Goal: Task Accomplishment & Management: Use online tool/utility

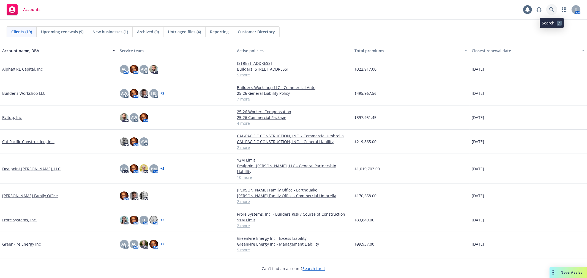
click at [551, 10] on icon at bounding box center [551, 9] width 5 height 5
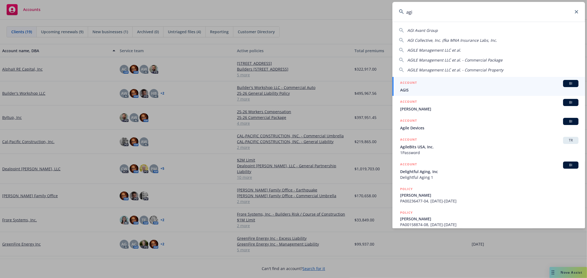
click at [425, 29] on span "AGI Avant Group" at bounding box center [422, 30] width 31 height 5
type input "AGI Avant Group"
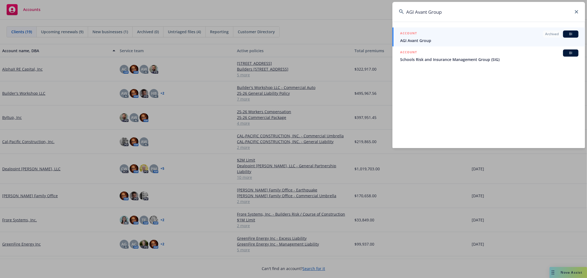
click at [427, 40] on span "AGI Avant Group" at bounding box center [489, 41] width 178 height 6
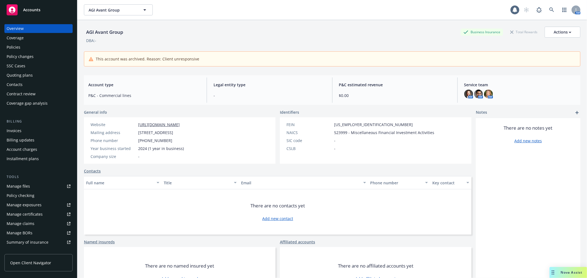
click at [570, 271] on span "Nova Assist" at bounding box center [572, 272] width 22 height 5
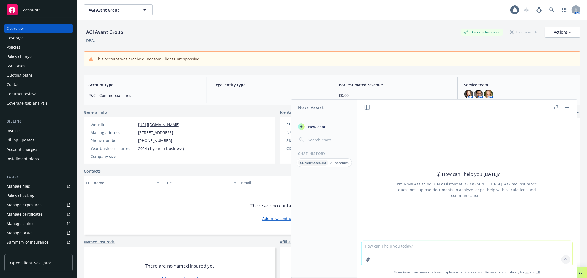
click at [382, 245] on textarea at bounding box center [467, 253] width 211 height 25
drag, startPoint x: 501, startPoint y: 256, endPoint x: 519, endPoint y: 255, distance: 18.2
click at [501, 256] on textarea "I Nova, I need to build a builder's risk submission email to the Underwriter - …" at bounding box center [467, 254] width 211 height 26
paste textarea "Hi Bruce, I am submitting the below project for Builders Risk insurance conside…"
click at [456, 251] on textarea "I Nova, I need to build a builder's risk submission email to the Underwriter - …" at bounding box center [467, 254] width 211 height 26
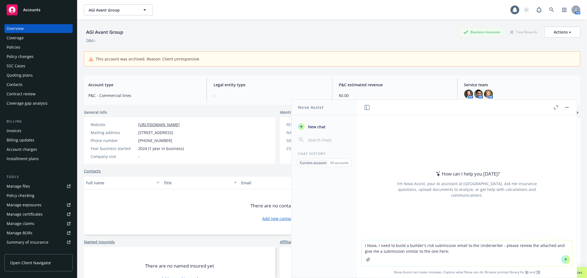
click at [419, 251] on textarea "I Nova, I need to build a builder's risk submission email to the Underwriter - …" at bounding box center [467, 254] width 211 height 26
click at [466, 252] on textarea "I Nova, I need to build a builder's risk submission email to the Underwriter - …" at bounding box center [467, 254] width 211 height 26
paste textarea "Hi Bruce, I am submitting the below project for Builders Risk insurance conside…"
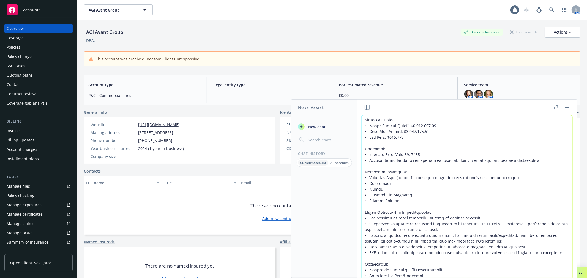
click at [364, 120] on textarea at bounding box center [467, 220] width 211 height 209
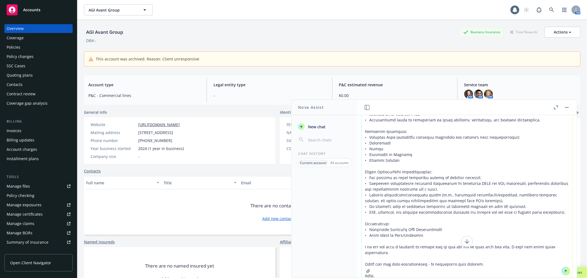
scroll to position [185, 0]
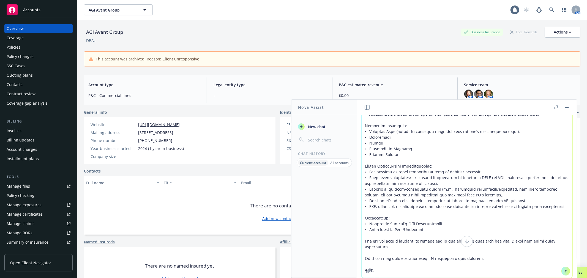
type textarea "I Nova, I need to build a builder's risk submission email to the Underwriter - …"
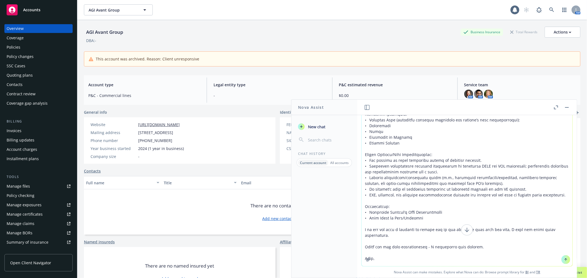
click at [366, 259] on icon "button" at bounding box center [368, 260] width 4 height 4
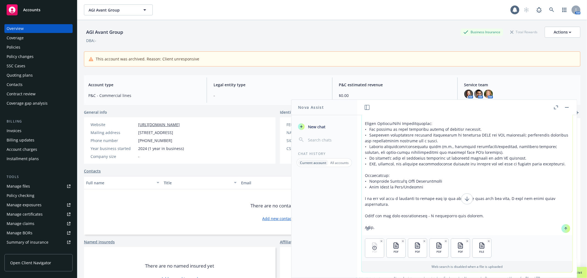
scroll to position [95, 0]
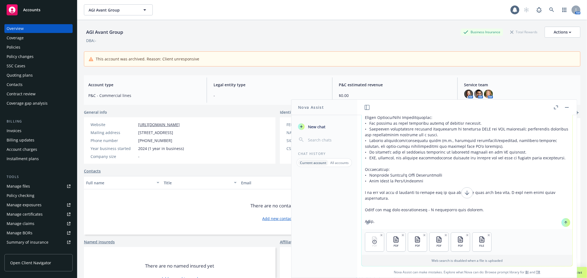
click at [372, 243] on icon at bounding box center [374, 242] width 4 height 4
click at [380, 235] on icon "button" at bounding box center [381, 235] width 3 height 3
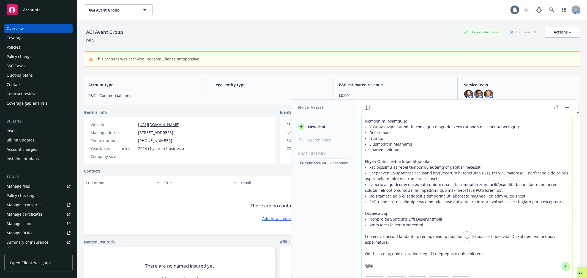
scroll to position [0, 0]
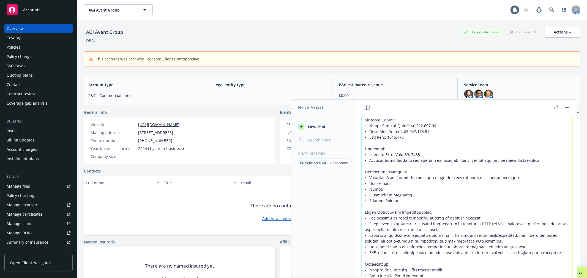
drag, startPoint x: 391, startPoint y: 151, endPoint x: 370, endPoint y: 131, distance: 29.2
click at [391, 151] on textarea at bounding box center [467, 220] width 211 height 209
click at [363, 119] on textarea at bounding box center [467, 220] width 211 height 209
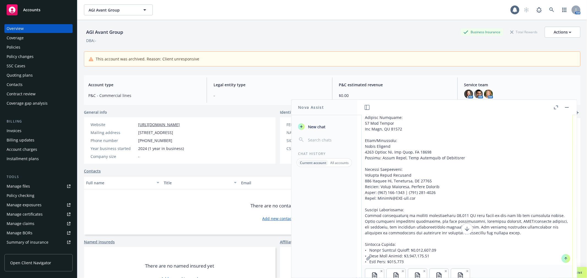
scroll to position [95, 0]
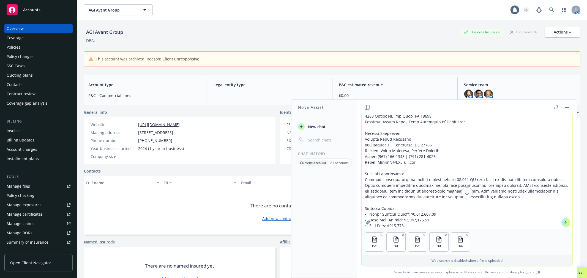
click at [564, 223] on icon at bounding box center [566, 223] width 4 height 4
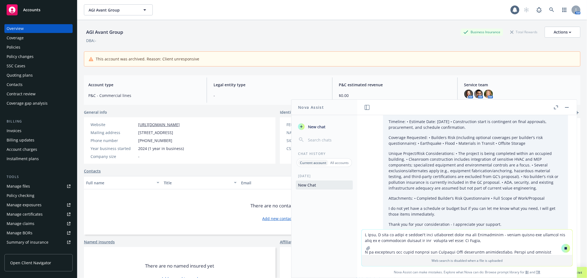
scroll to position [195, 0]
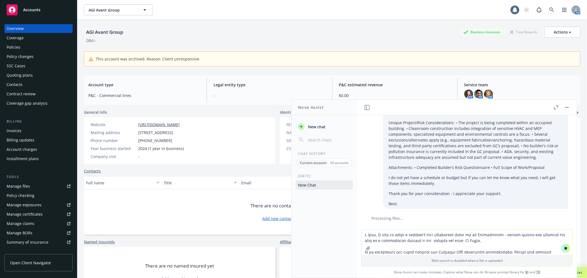
click at [365, 246] on button "button" at bounding box center [368, 248] width 9 height 9
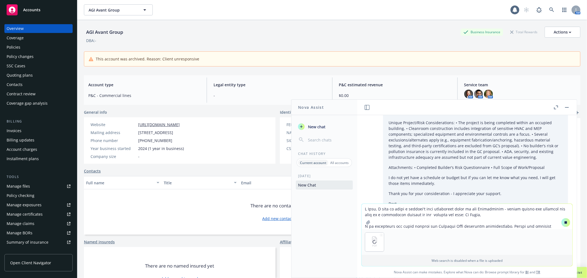
click at [373, 214] on textarea at bounding box center [467, 216] width 211 height 25
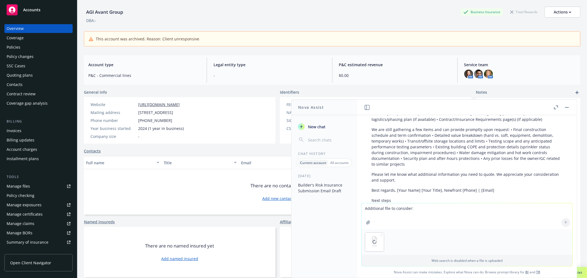
scroll to position [611, 0]
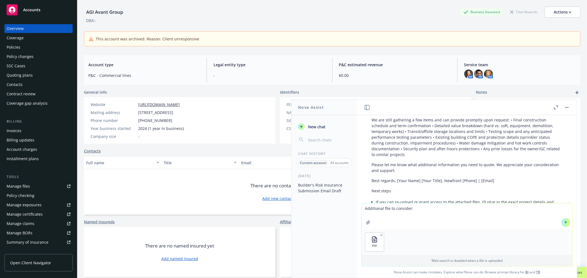
type textarea "Additional file to consider:"
click at [565, 222] on icon at bounding box center [566, 222] width 2 height 1
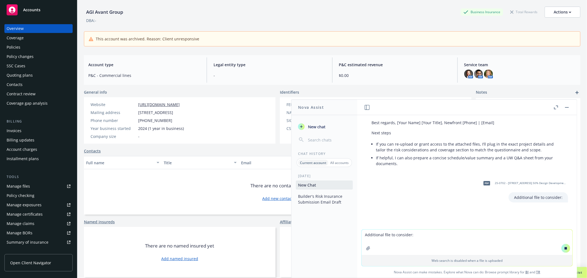
scroll to position [673, 0]
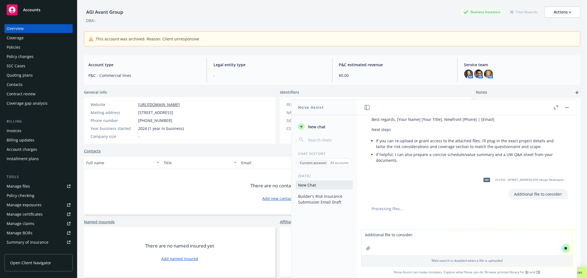
click at [368, 247] on icon "button" at bounding box center [368, 249] width 4 height 4
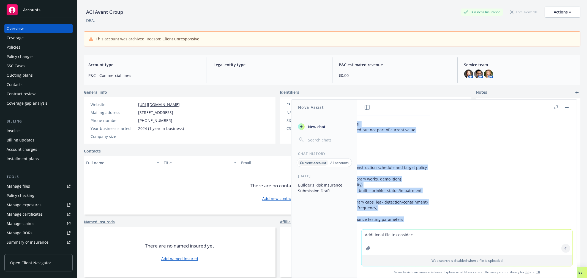
scroll to position [1169, 141]
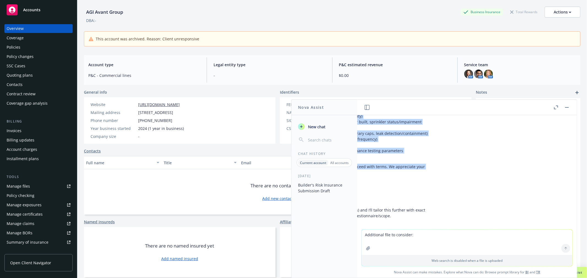
drag, startPoint x: 370, startPoint y: 141, endPoint x: 401, endPoint y: 179, distance: 49.5
click at [401, 179] on div "pdf 531 College St_Construction Estimate_8.21.25.pdf pdf 531 WC Insurance Requi…" at bounding box center [467, 172] width 220 height 114
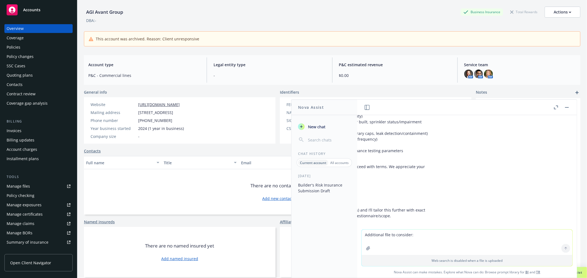
drag, startPoint x: 454, startPoint y: 225, endPoint x: 456, endPoint y: 227, distance: 3.2
click at [403, 226] on div "pdf 531 College St_Construction Estimate_8.21.25.pdf pdf 531 WC Insurance Requi…" at bounding box center [467, 172] width 220 height 114
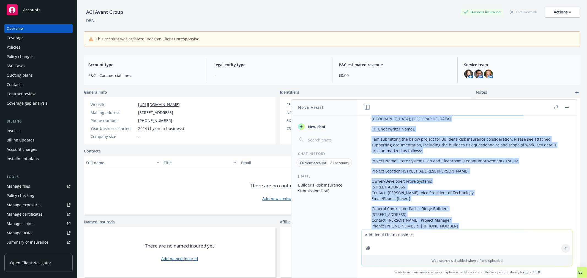
scroll to position [772, 0]
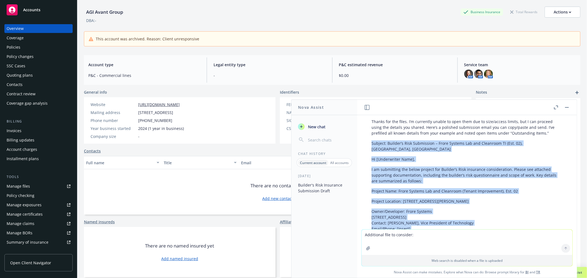
drag, startPoint x: 398, startPoint y: 176, endPoint x: 369, endPoint y: 141, distance: 45.5
copy div "Subject: Builder’s Risk Submission – Frore Systems Lab and Cleanroom TI (Est. 0…"
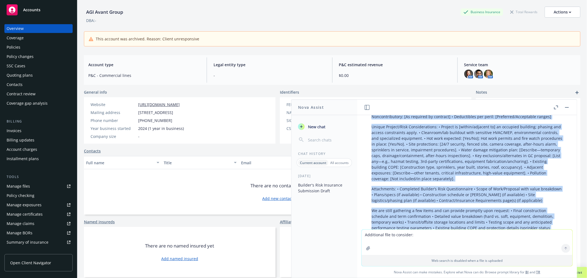
scroll to position [647, 0]
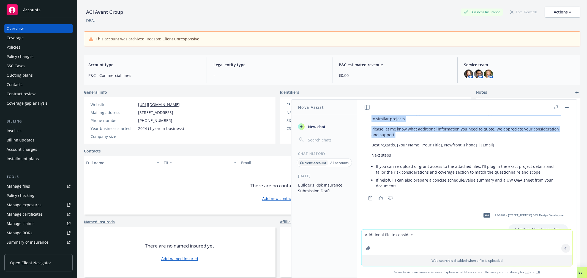
drag, startPoint x: 371, startPoint y: 123, endPoint x: 488, endPoint y: 127, distance: 117.0
copy div "Subject: Builder’s Risk Submission – [Project Name], [City, State] Hi [Underwri…"
click at [314, 126] on span "New chat" at bounding box center [316, 127] width 19 height 6
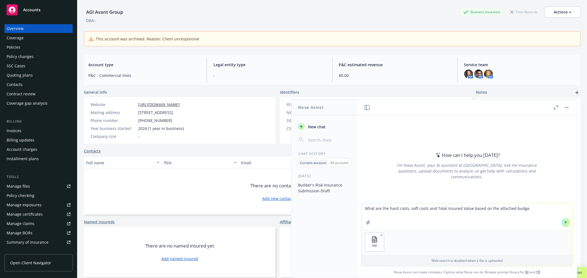
type textarea "What are the hard costs, soft costs and Total Insured Value based on the attach…"
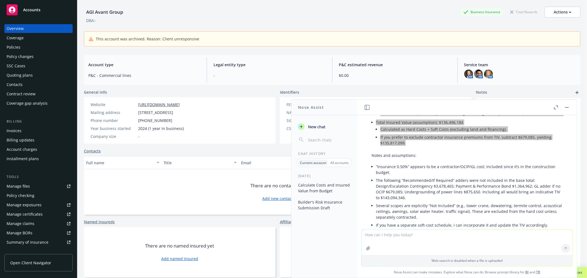
scroll to position [157, 0]
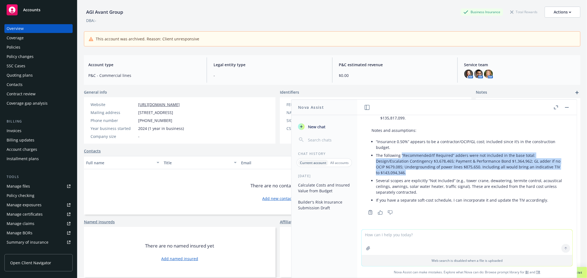
drag, startPoint x: 401, startPoint y: 154, endPoint x: 417, endPoint y: 173, distance: 25.0
click at [417, 173] on li "The following “Recommended/If Required” adders were not included in the base to…" at bounding box center [469, 164] width 187 height 25
copy li "“Recommended/If Required” adders were not included in the base total: Design/Es…"
click at [319, 127] on span "New chat" at bounding box center [316, 127] width 19 height 6
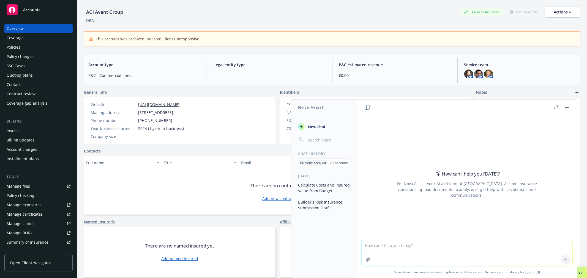
click at [396, 245] on textarea at bounding box center [467, 254] width 211 height 26
type textarea "generate an OCIP proposal email - tell me what I need to include"
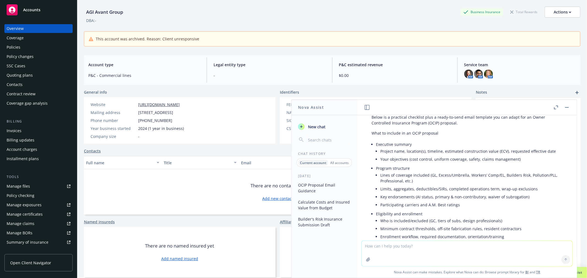
scroll to position [0, 0]
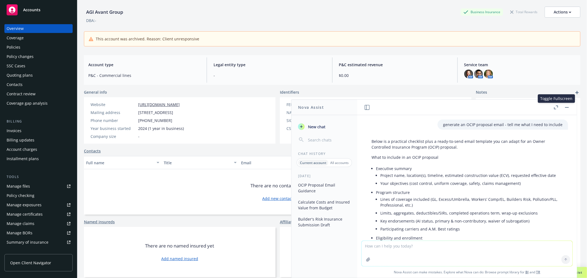
click at [555, 108] on icon "button" at bounding box center [556, 108] width 4 height 4
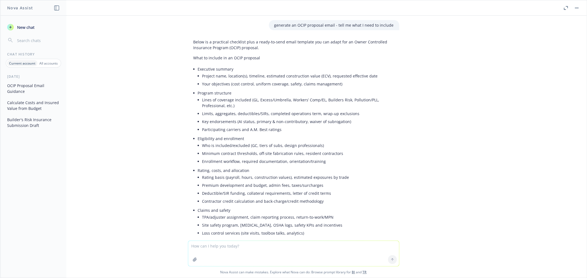
click at [476, 199] on div "generate an OCIP proposal email - tell me what I need to include Below is a pra…" at bounding box center [293, 128] width 586 height 225
click at [236, 254] on textarea at bounding box center [293, 253] width 211 height 25
type textarea "I should have specified that I need"
click at [566, 7] on icon "button" at bounding box center [566, 8] width 4 height 4
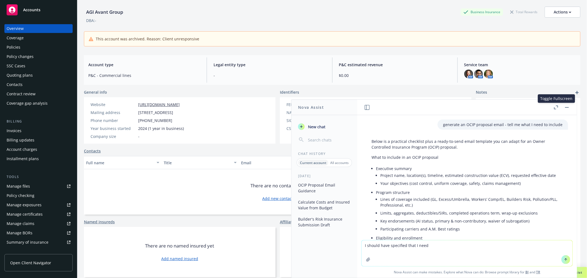
click at [29, 186] on div "Manage files" at bounding box center [18, 186] width 23 height 9
click at [37, 186] on link "Manage files" at bounding box center [38, 186] width 68 height 9
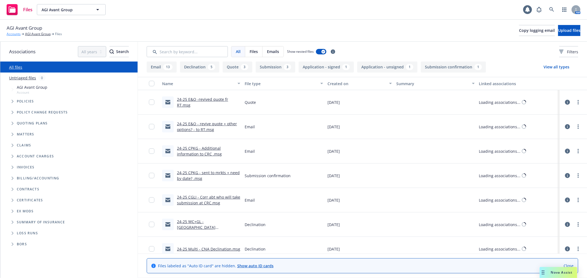
click at [13, 34] on link "Accounts" at bounding box center [14, 34] width 14 height 5
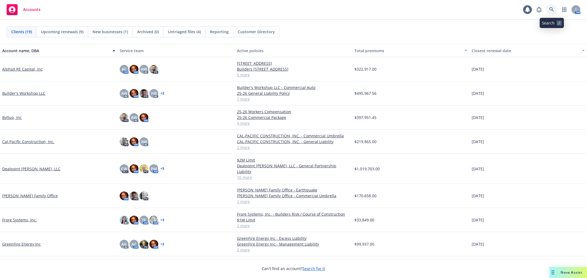
click at [551, 8] on icon at bounding box center [551, 9] width 5 height 5
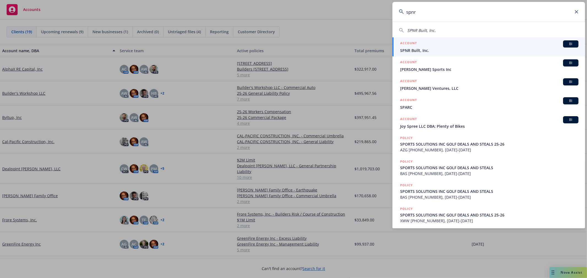
type input "spnr"
click at [423, 50] on span "SPNR Built, Inc." at bounding box center [489, 51] width 178 height 6
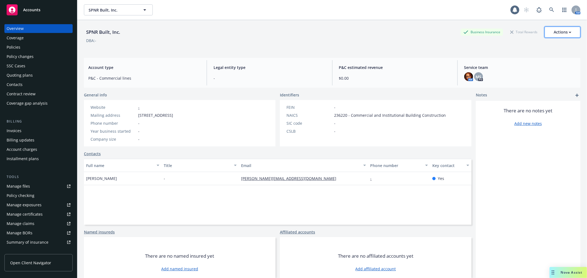
click at [562, 31] on div "Actions" at bounding box center [563, 32] width 18 height 10
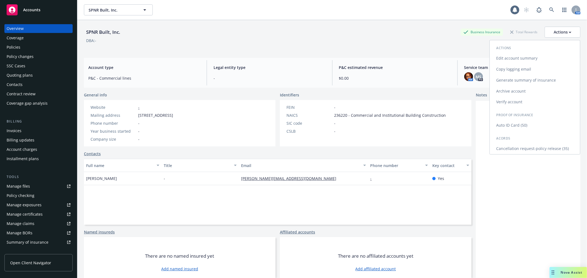
click at [523, 59] on link "Edit account summary" at bounding box center [535, 58] width 90 height 11
select select "US"
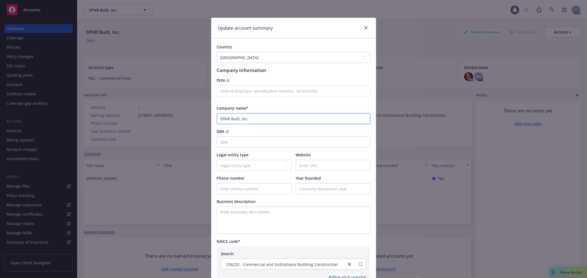
click at [231, 117] on input "SPNR Built, Inc." at bounding box center [294, 118] width 154 height 11
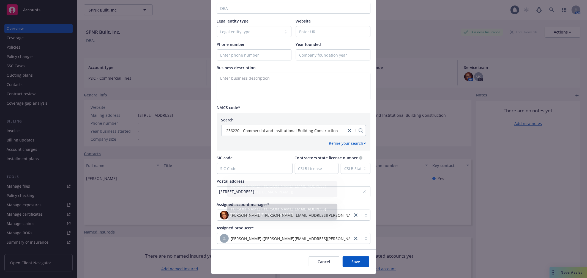
scroll to position [147, 0]
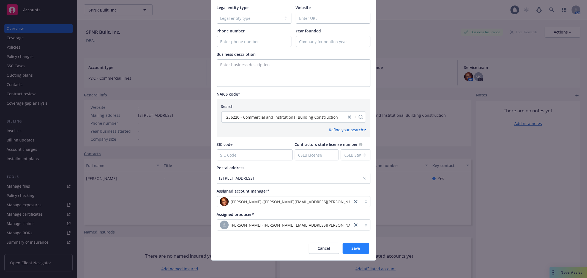
type input "SPNR built, Inc."
click at [352, 247] on span "Save" at bounding box center [356, 248] width 9 height 5
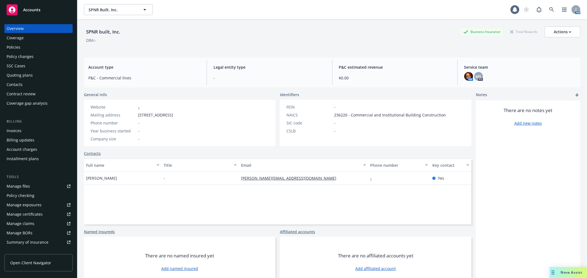
scroll to position [0, 0]
click at [563, 273] on span "Nova Assist" at bounding box center [572, 272] width 22 height 5
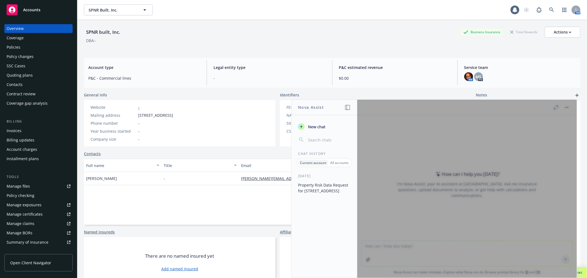
click at [312, 128] on span "New chat" at bounding box center [316, 127] width 19 height 6
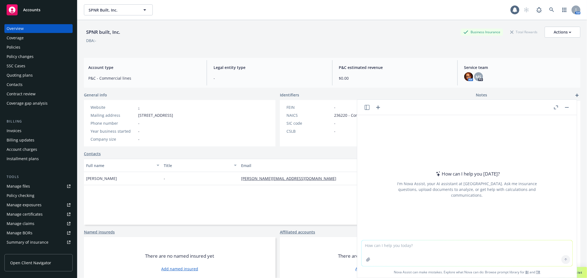
click at [415, 244] on textarea at bounding box center [467, 254] width 211 height 26
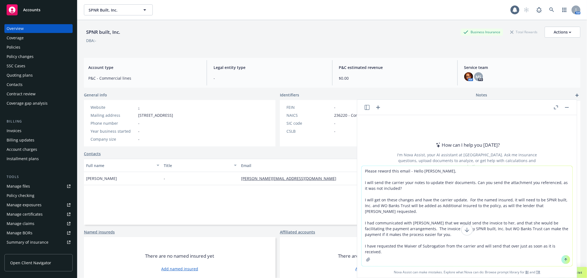
type textarea "Please reword this email - Hello Brooke, I will send the carrier your notes to …"
click at [566, 261] on icon at bounding box center [566, 260] width 0 height 2
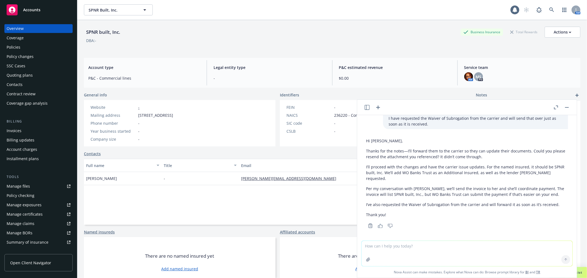
scroll to position [78, 0]
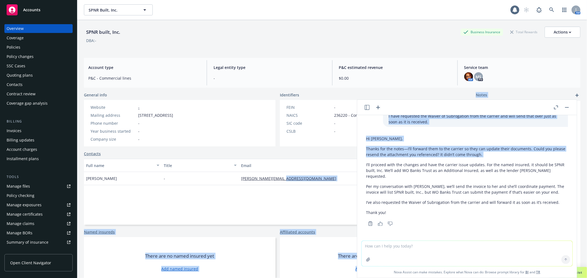
drag, startPoint x: 357, startPoint y: 163, endPoint x: 359, endPoint y: 153, distance: 10.3
drag, startPoint x: 359, startPoint y: 153, endPoint x: 433, endPoint y: 136, distance: 76.6
click at [433, 136] on p "Hi Brooke," at bounding box center [467, 139] width 202 height 6
click at [363, 142] on div "Hi Brooke, Thanks for the notes—I’ll forward them to the carrier so they can up…" at bounding box center [467, 181] width 211 height 94
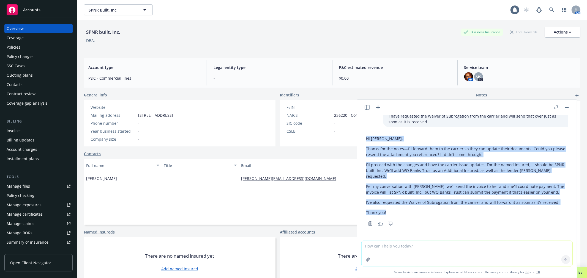
drag, startPoint x: 365, startPoint y: 139, endPoint x: 392, endPoint y: 210, distance: 75.7
click at [392, 210] on div "Hi Brooke, Thanks for the notes—I’ll forward them to the carrier so they can up…" at bounding box center [467, 181] width 211 height 94
copy div "Hi Brooke, Thanks for the notes—I’ll forward them to the carrier so they can up…"
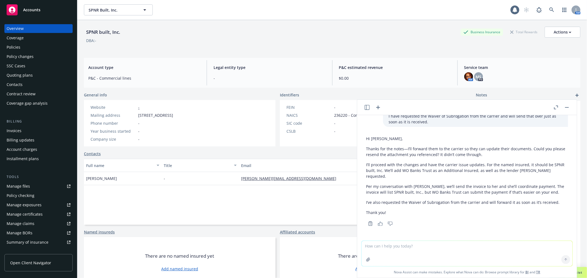
click at [393, 247] on textarea at bounding box center [467, 253] width 211 height 25
type textarea "add a line explaining why I would list the contractor as Named Insured and how …"
click at [564, 259] on icon at bounding box center [566, 260] width 4 height 4
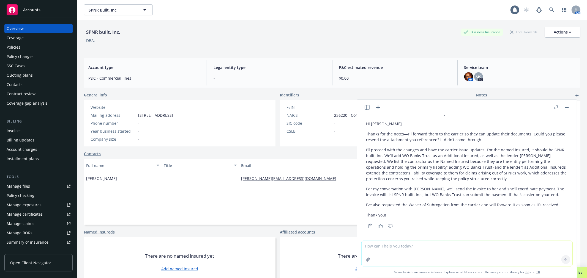
scroll to position [229, 0]
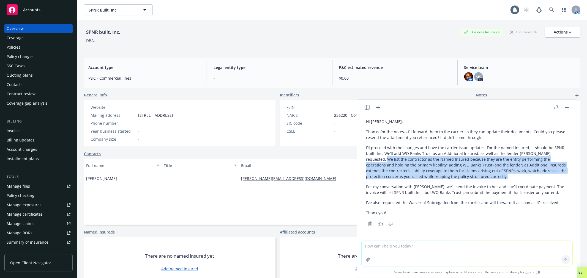
drag, startPoint x: 513, startPoint y: 175, endPoint x: 387, endPoint y: 160, distance: 126.9
click at [387, 160] on p "I’ll proceed with the changes and have the carrier issue updates. For the named…" at bounding box center [467, 162] width 202 height 35
copy p "We list the contractor as the Named Insured because they are the entity perform…"
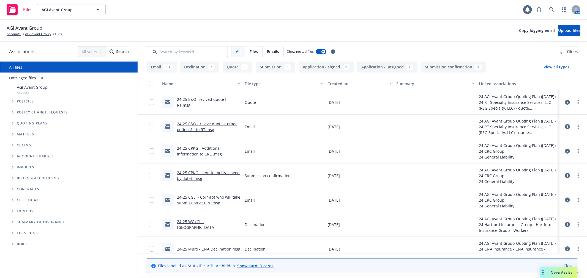
click at [14, 32] on link "Accounts" at bounding box center [14, 34] width 14 height 5
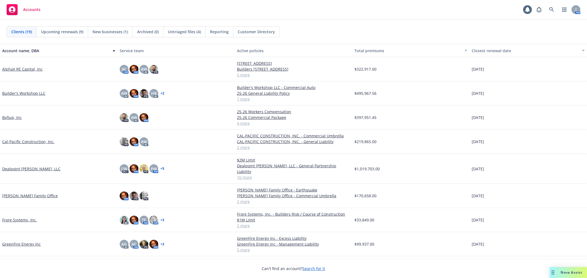
click at [20, 242] on link "GreenFire Energy Inc" at bounding box center [21, 245] width 39 height 6
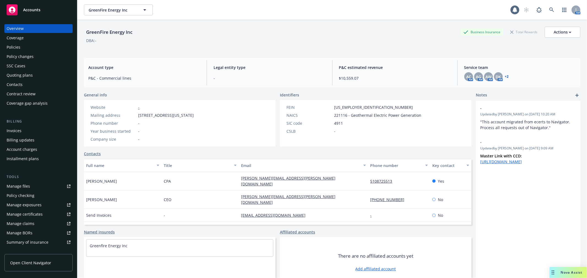
click at [38, 187] on link "Manage files" at bounding box center [38, 186] width 68 height 9
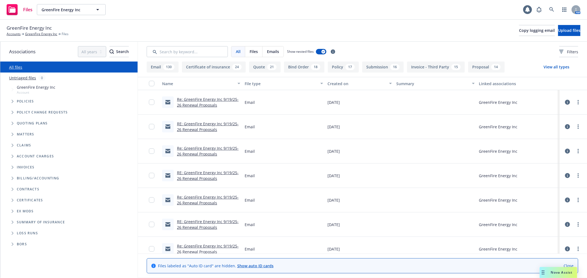
click at [13, 200] on icon "Folder Tree Example" at bounding box center [13, 200] width 2 height 3
click at [17, 220] on icon "Folder Tree Example" at bounding box center [17, 221] width 2 height 3
click at [16, 210] on icon "Folder Tree Example" at bounding box center [17, 210] width 2 height 3
click at [34, 201] on span "Certificates" at bounding box center [30, 200] width 26 height 3
click at [13, 201] on icon "Folder Tree Example" at bounding box center [12, 201] width 3 height 2
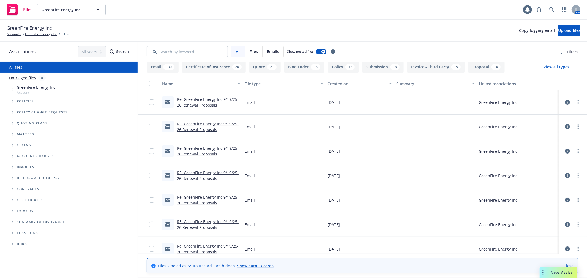
click at [13, 200] on icon "Folder Tree Example" at bounding box center [13, 200] width 2 height 3
click at [214, 67] on button "Certificate of insurance 24" at bounding box center [214, 67] width 64 height 11
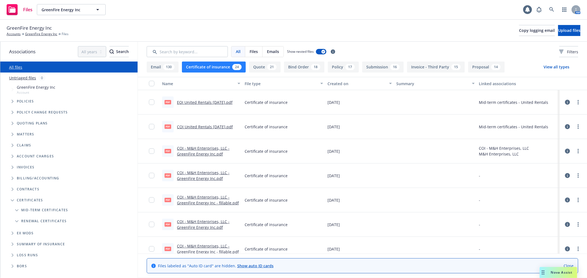
click at [334, 86] on div "Created on" at bounding box center [356, 84] width 58 height 6
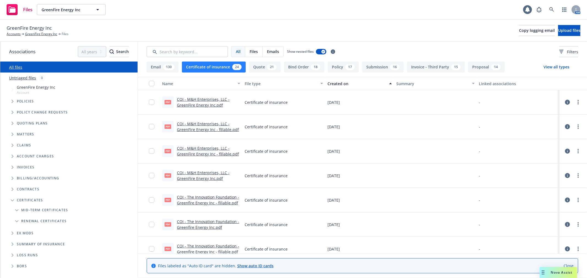
click at [334, 85] on div "Created on" at bounding box center [356, 84] width 58 height 6
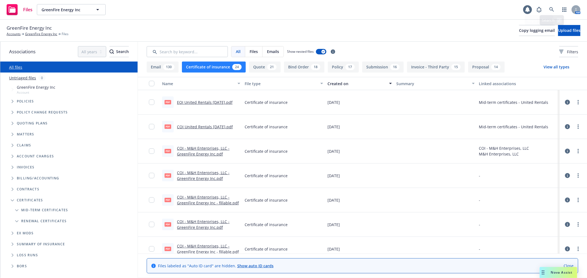
click at [488, 10] on div "Files GreenFire Energy Inc GreenFire Energy Inc 1 AM" at bounding box center [293, 10] width 587 height 20
click at [519, 30] on span "Copy logging email" at bounding box center [537, 30] width 36 height 5
click at [10, 34] on link "Accounts" at bounding box center [14, 34] width 14 height 5
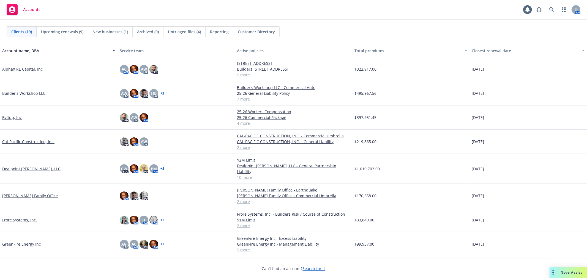
click at [563, 270] on div "Nova Assist" at bounding box center [568, 272] width 37 height 11
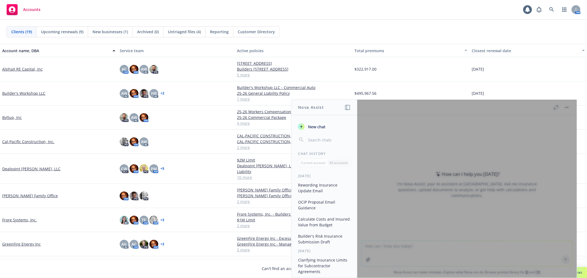
click at [339, 165] on div "All accounts" at bounding box center [338, 163] width 22 height 6
click at [316, 129] on span "New chat" at bounding box center [316, 127] width 19 height 6
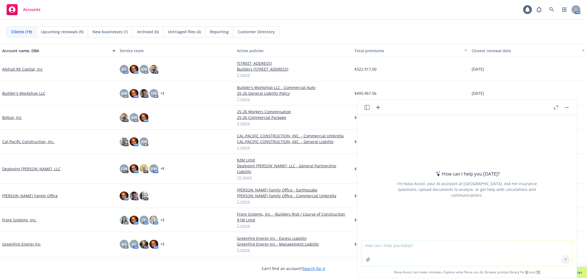
click at [394, 246] on textarea at bounding box center [467, 254] width 211 height 26
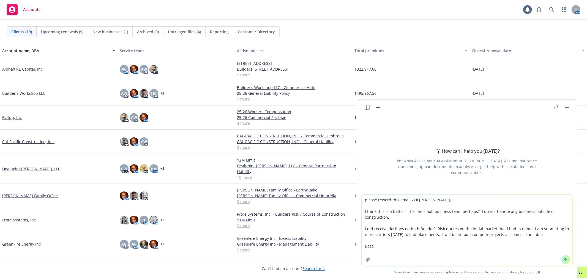
type textarea "please reword this email - Hi [PERSON_NAME], I think this is a better fit for t…"
click at [565, 259] on icon at bounding box center [566, 260] width 4 height 4
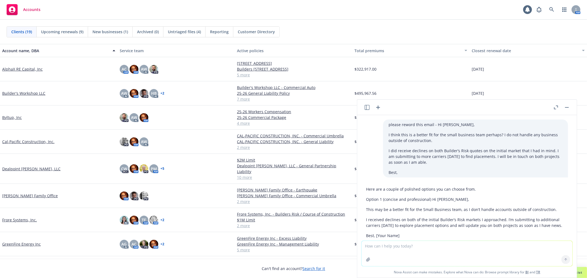
scroll to position [70, 0]
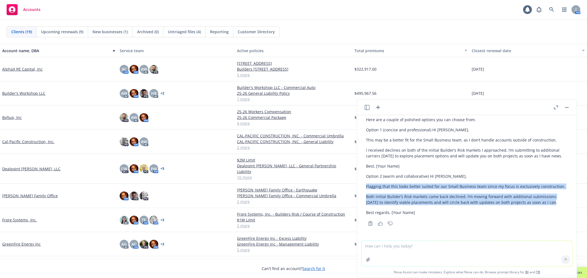
drag, startPoint x: 366, startPoint y: 186, endPoint x: 552, endPoint y: 205, distance: 186.7
click at [552, 205] on div "Here are a couple of polished options you can choose from. Option 1 (concise an…" at bounding box center [467, 166] width 202 height 103
copy div "Flagging that this looks better suited for our Small Business team since my foc…"
